Goal: Task Accomplishment & Management: Use online tool/utility

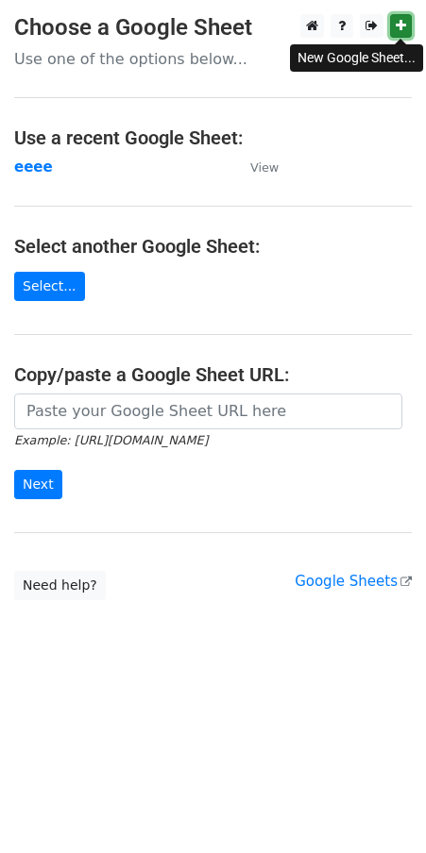
click at [400, 26] on icon at bounding box center [400, 25] width 10 height 13
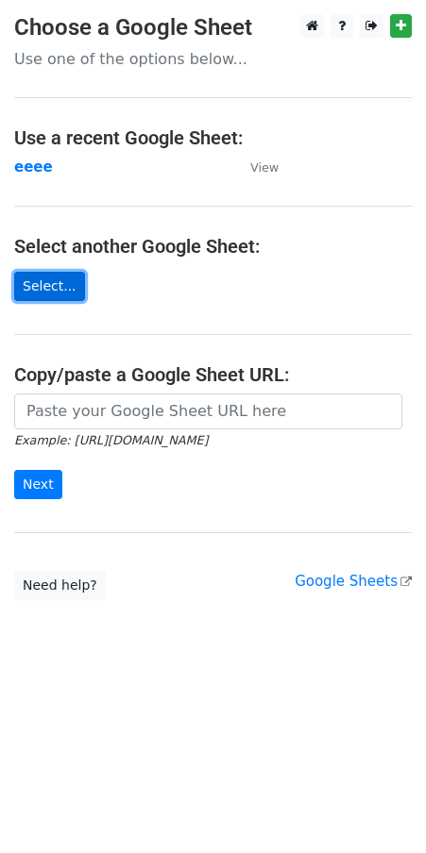
click at [74, 285] on link "Select..." at bounding box center [49, 286] width 71 height 29
click at [57, 284] on link "Select..." at bounding box center [49, 286] width 71 height 29
click at [58, 285] on link "Select..." at bounding box center [49, 286] width 71 height 29
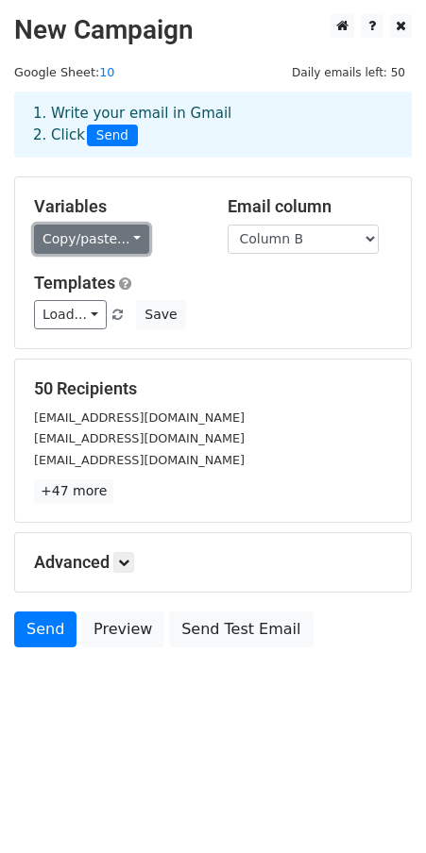
click at [119, 233] on link "Copy/paste..." at bounding box center [91, 239] width 115 height 29
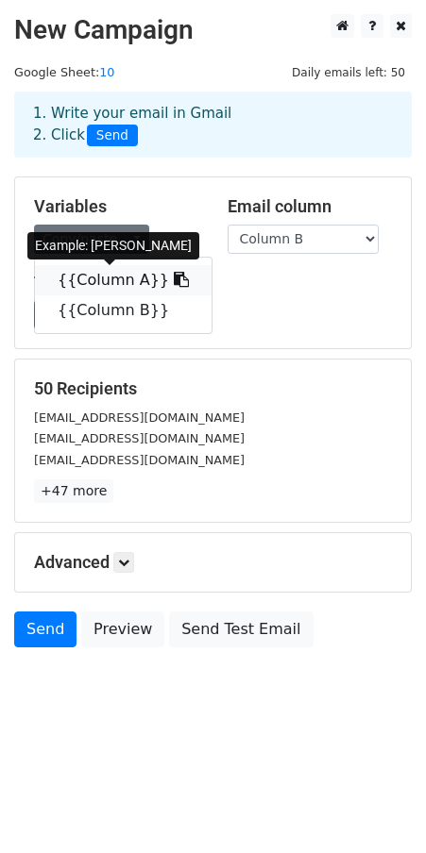
click at [174, 279] on icon at bounding box center [181, 279] width 15 height 15
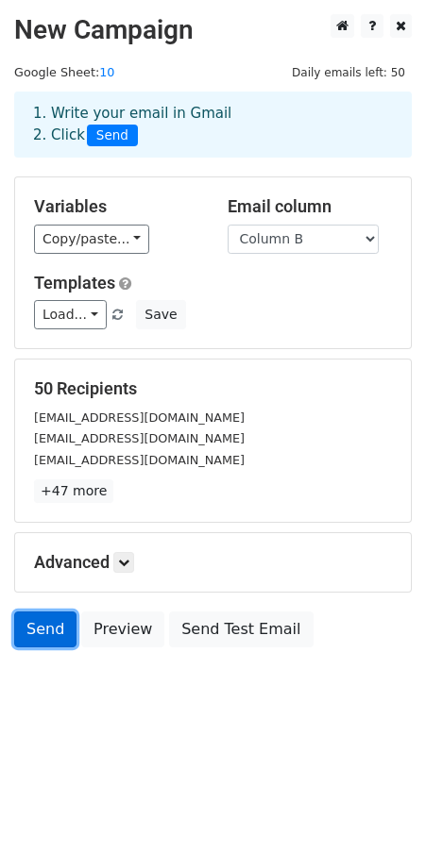
click at [32, 628] on link "Send" at bounding box center [45, 630] width 62 height 36
